Goal: Information Seeking & Learning: Understand process/instructions

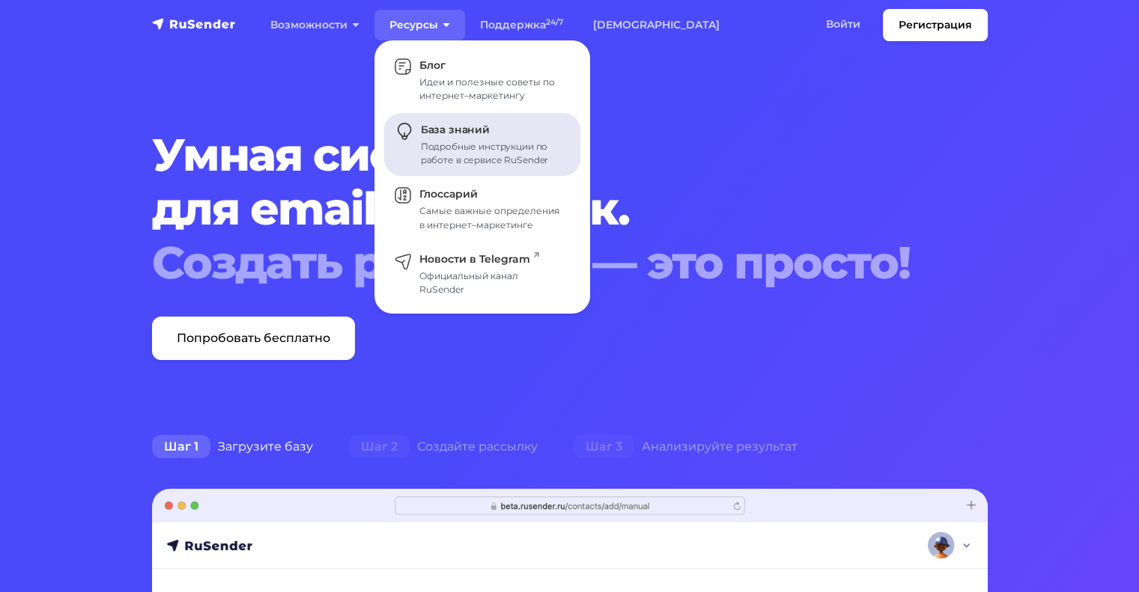
click at [476, 147] on div "Подробные инструкции по работе в сервисе RuSender" at bounding box center [492, 153] width 142 height 27
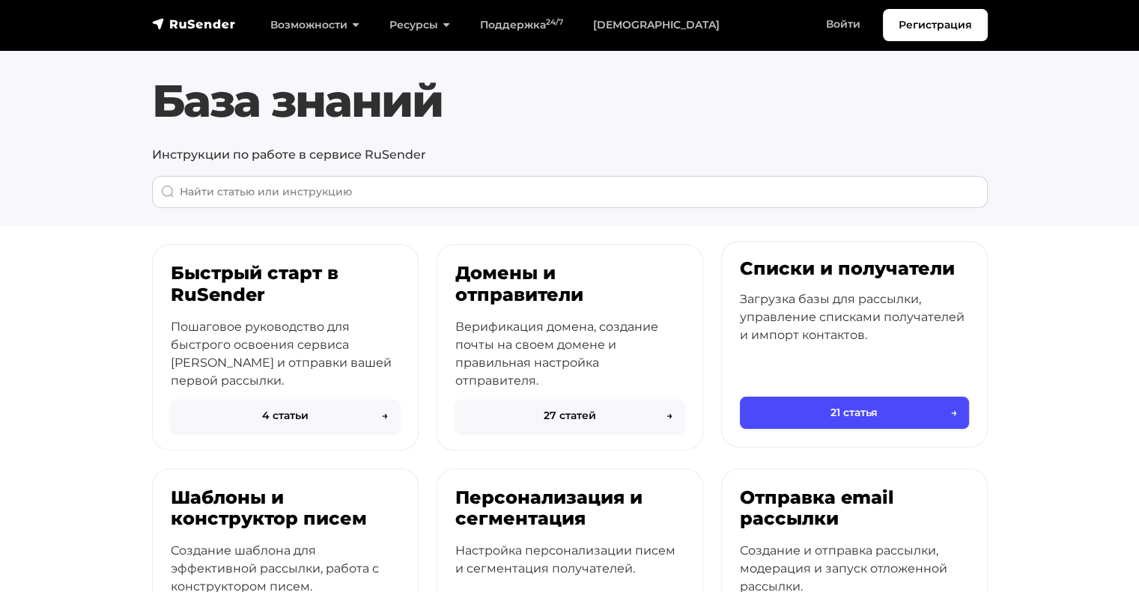
click at [800, 318] on p "Загрузка базы для рассылки, управление списками получателей и импорт контактов." at bounding box center [854, 318] width 229 height 54
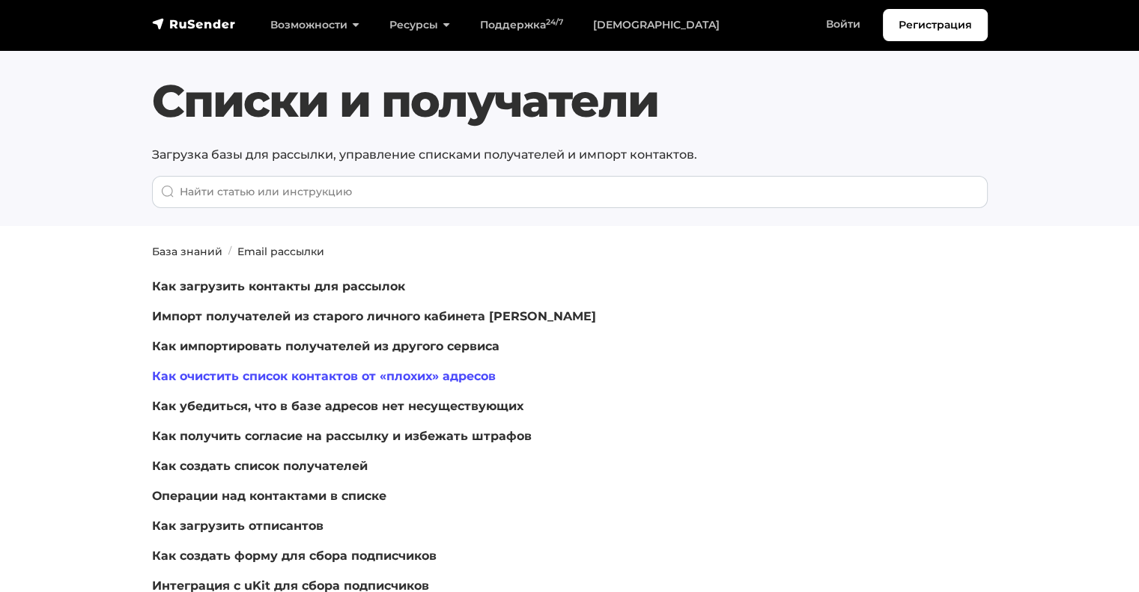
click at [437, 377] on link "Как очистить список контактов от «плохих» адресов" at bounding box center [324, 376] width 344 height 14
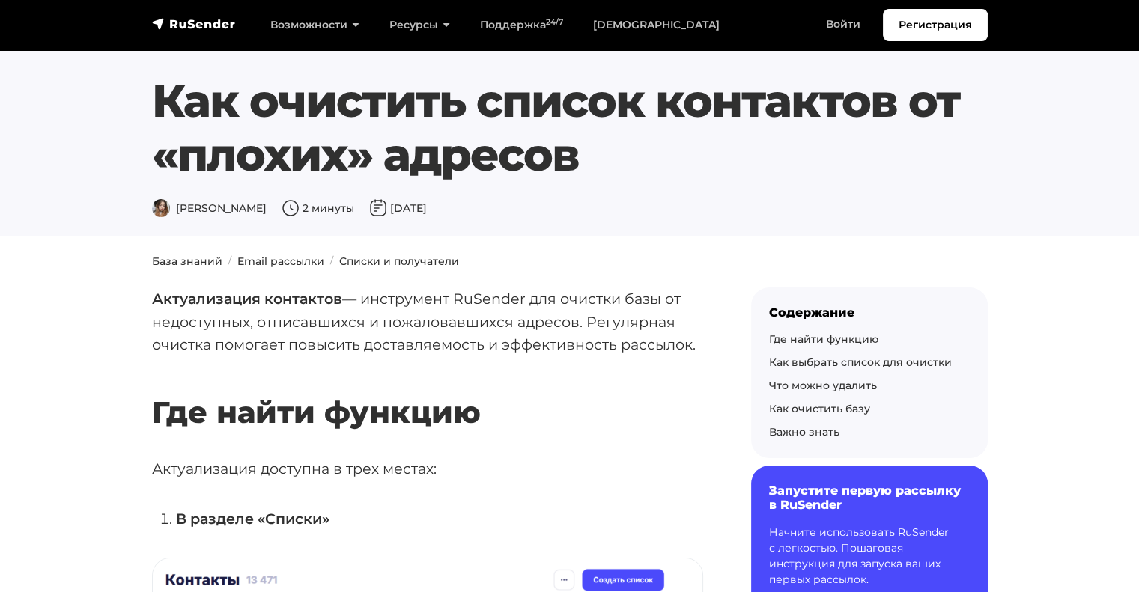
click at [370, 296] on p "Актуализация контактов — инструмент RuSender для очистки базы от недоступных, о…" at bounding box center [427, 322] width 551 height 69
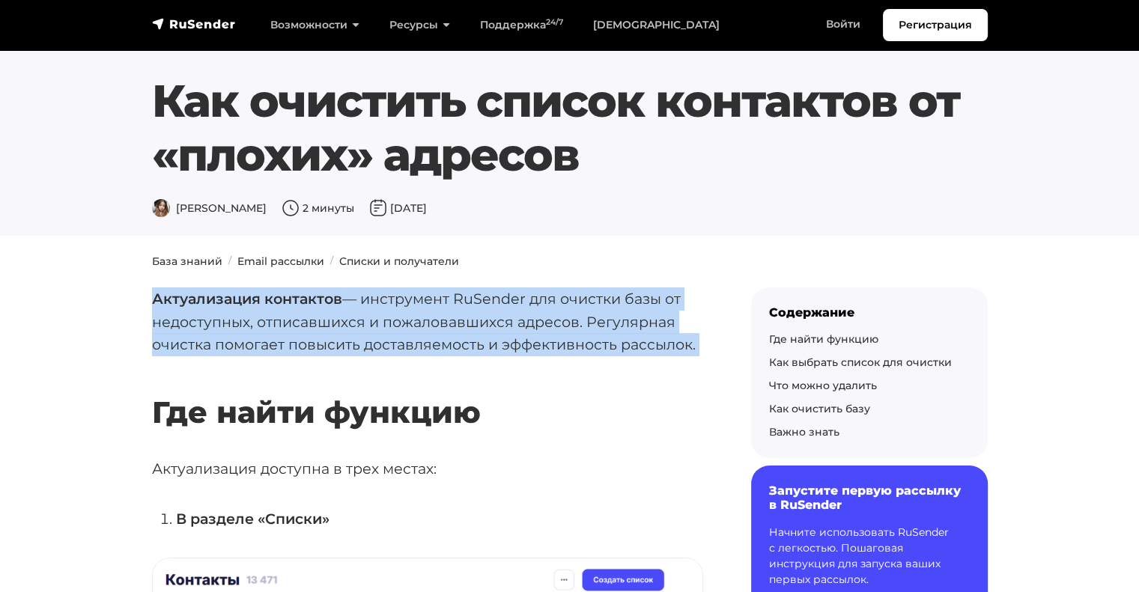
click at [370, 296] on p "Актуализация контактов — инструмент RuSender для очистки базы от недоступных, о…" at bounding box center [427, 322] width 551 height 69
copy div "Актуализация контактов — инструмент RuSender для очистки базы от недоступных, о…"
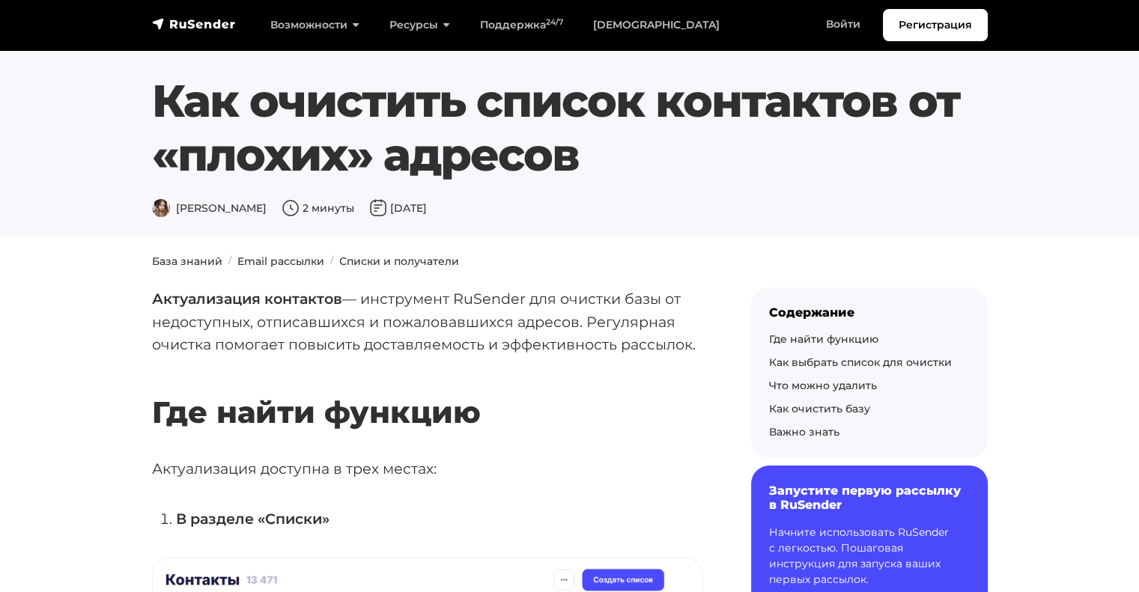
click at [583, 103] on h1 "Как очистить список контактов от «плохих» адресов" at bounding box center [570, 128] width 836 height 108
drag, startPoint x: 581, startPoint y: 160, endPoint x: 920, endPoint y: 89, distance: 345.8
click at [920, 89] on h1 "Как очистить список контактов от «плохих» адресов" at bounding box center [570, 128] width 836 height 108
copy h1 "от «плохих» адресов"
